Goal: Information Seeking & Learning: Learn about a topic

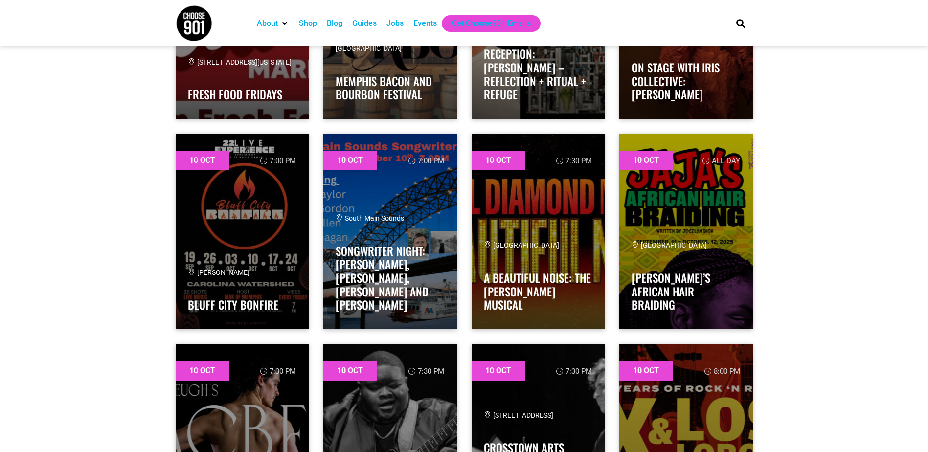
scroll to position [4060, 0]
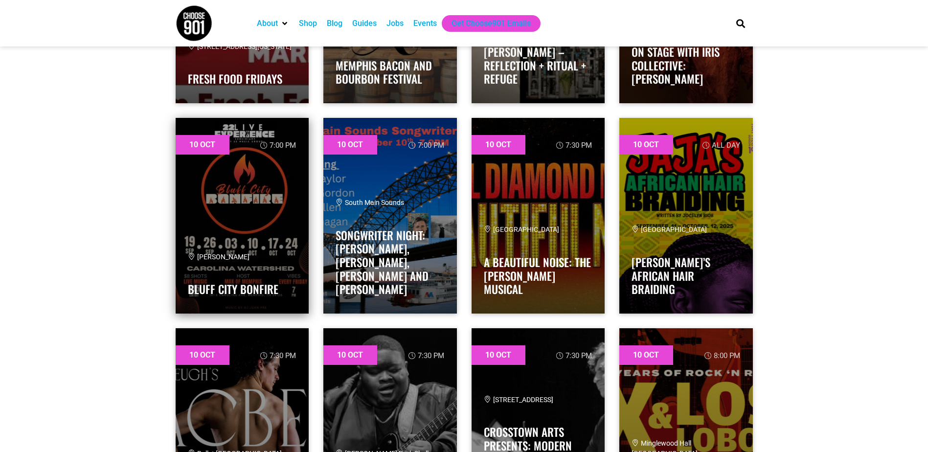
click at [235, 203] on link at bounding box center [243, 216] width 134 height 196
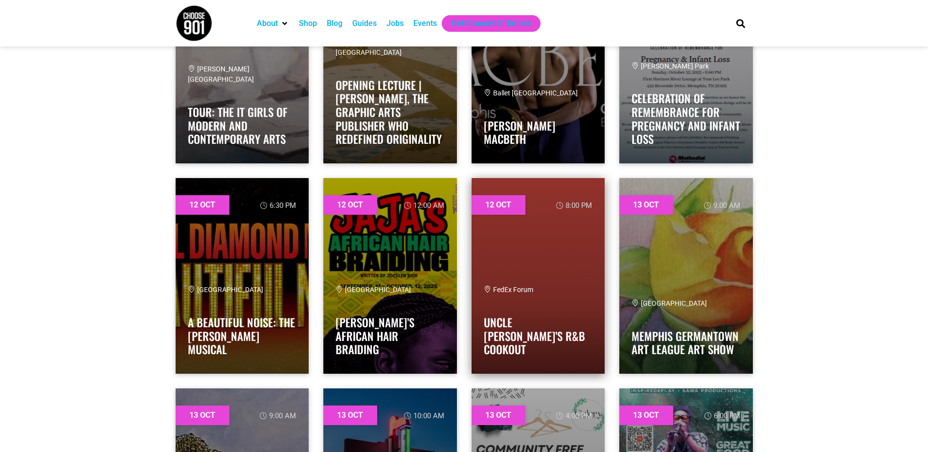
scroll to position [7876, 0]
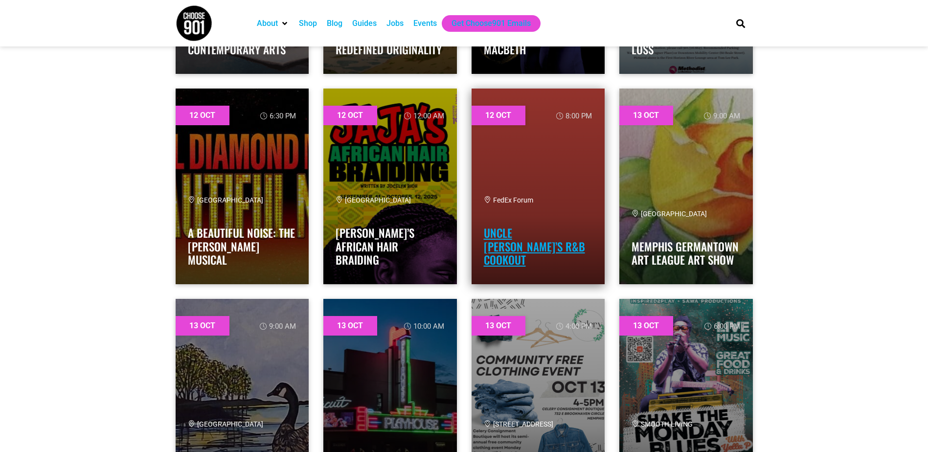
click at [507, 249] on link "Uncle Charlie’s R&B Cookout" at bounding box center [534, 247] width 101 height 44
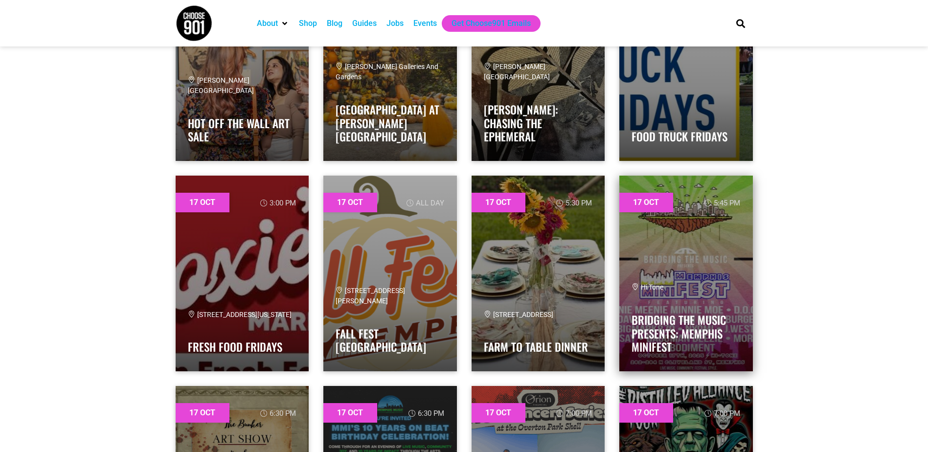
scroll to position [12230, 0]
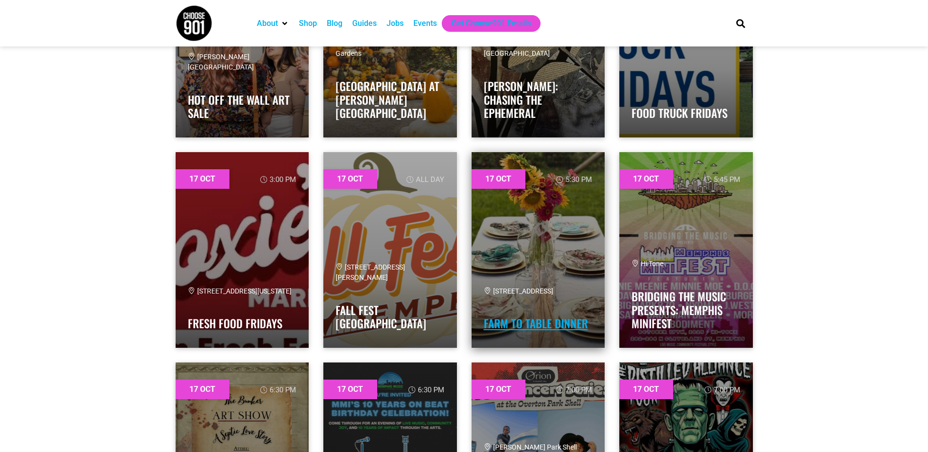
click at [533, 324] on link "Farm to Table Dinner" at bounding box center [536, 323] width 104 height 17
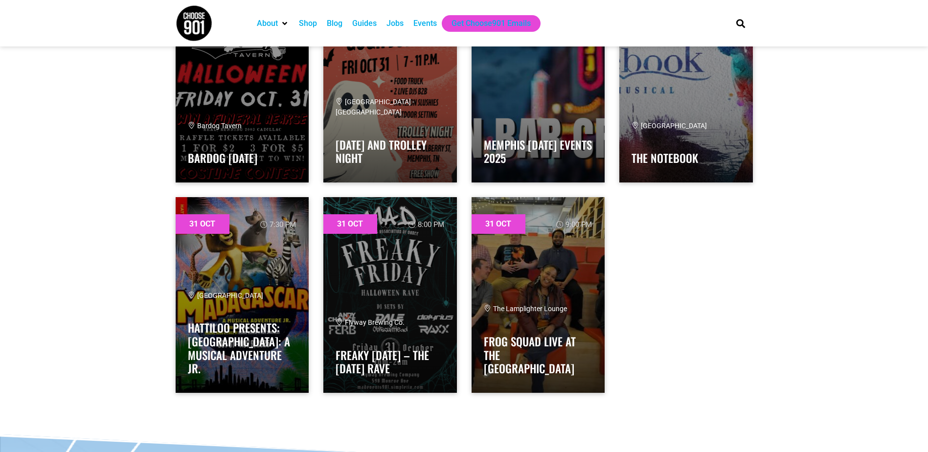
scroll to position [26710, 0]
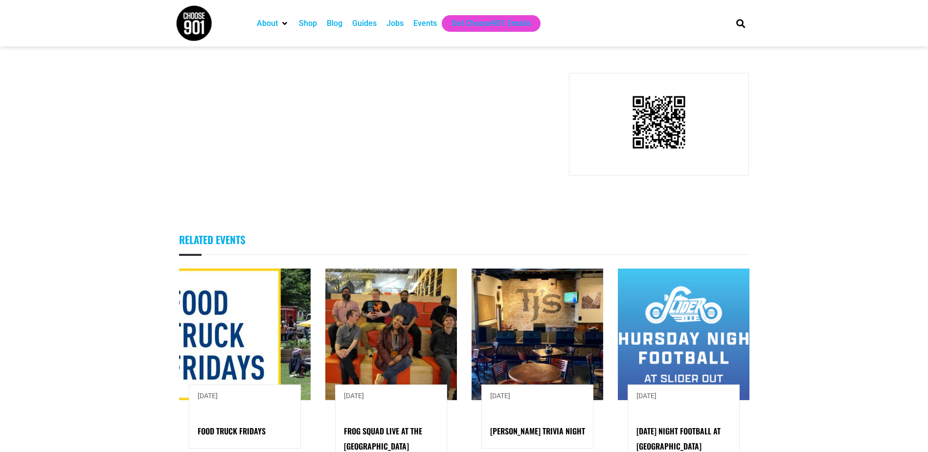
scroll to position [685, 0]
